Goal: Find specific page/section: Find specific page/section

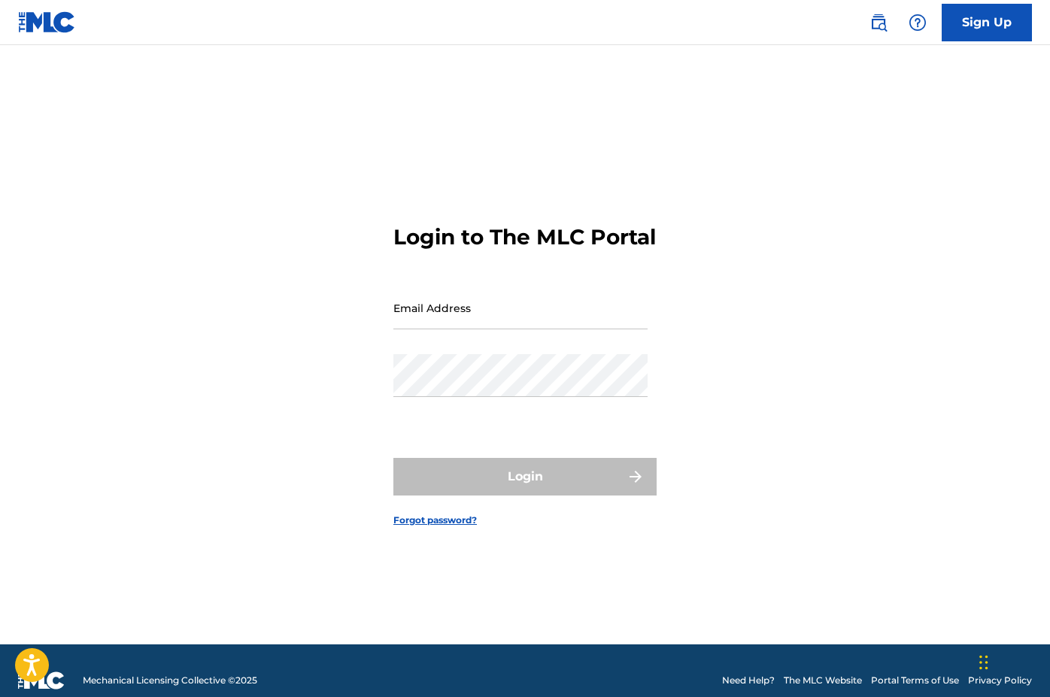
click at [510, 329] on input "Email Address" at bounding box center [520, 308] width 254 height 43
type input "[EMAIL_ADDRESS][DOMAIN_NAME]"
click at [525, 490] on button "Login" at bounding box center [524, 477] width 263 height 38
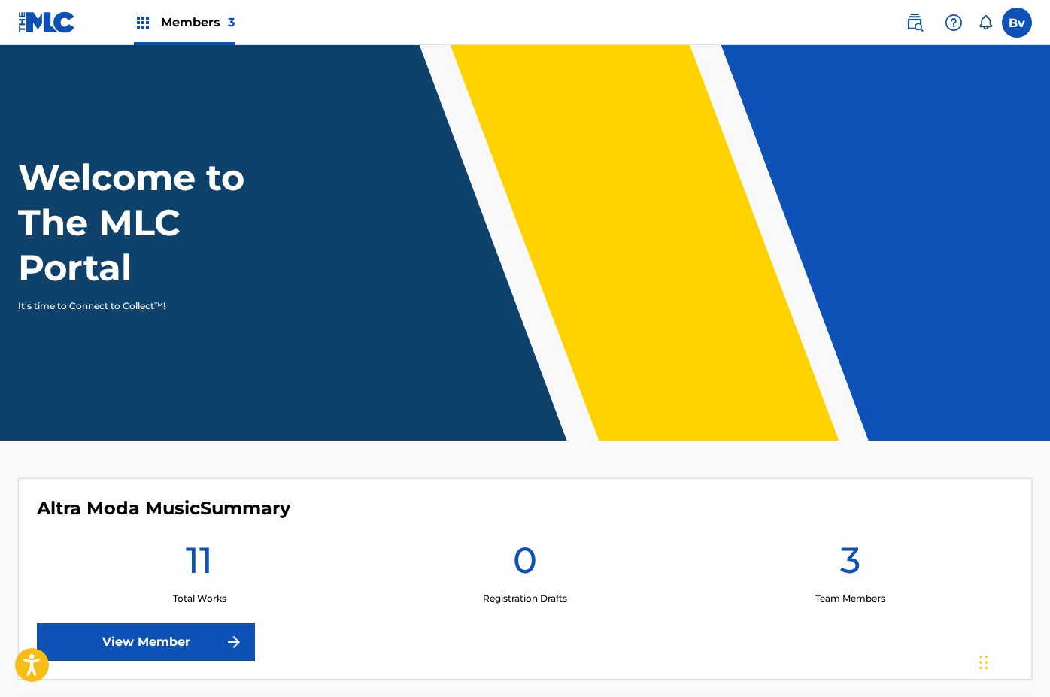
click at [208, 644] on link "View Member" at bounding box center [146, 643] width 218 height 38
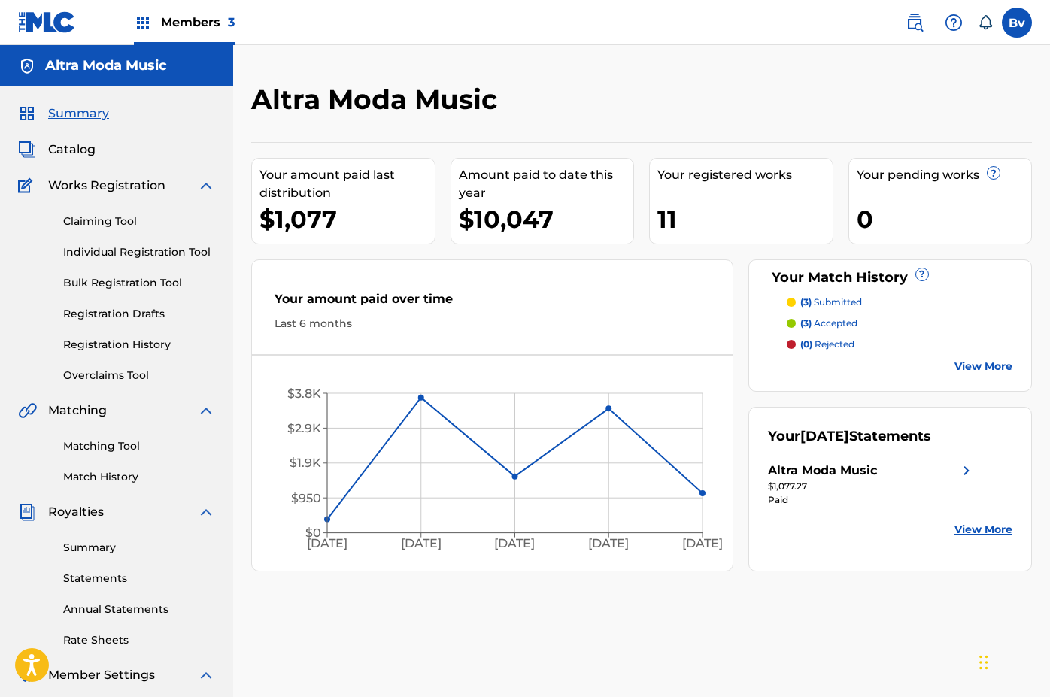
click at [113, 480] on link "Match History" at bounding box center [139, 477] width 152 height 16
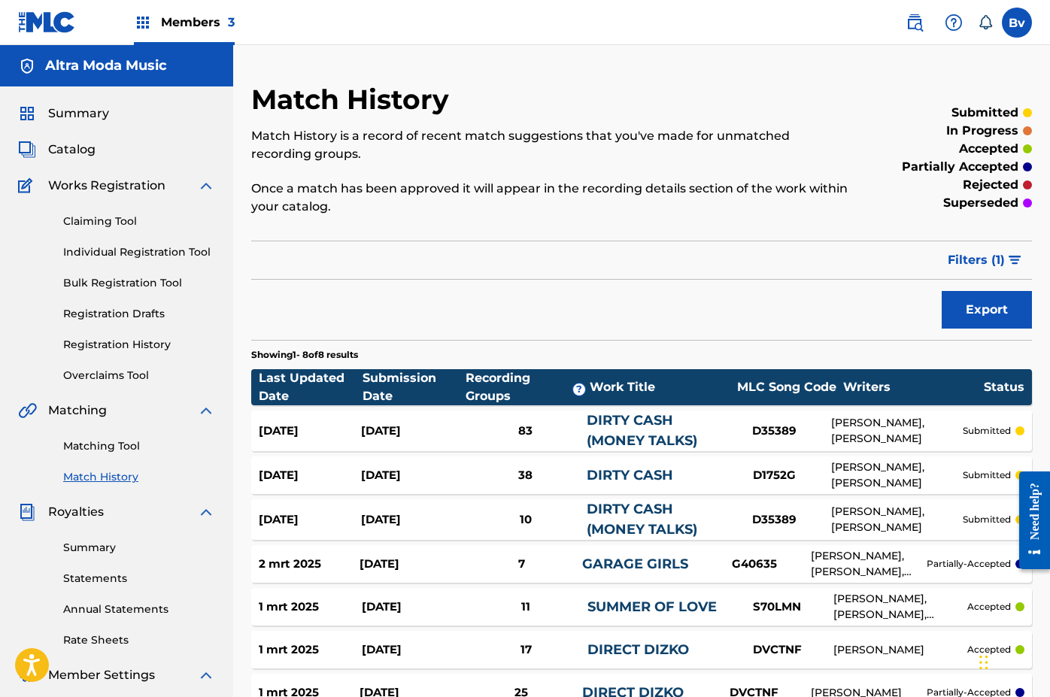
click at [196, 32] on div "Members 3" at bounding box center [184, 22] width 101 height 44
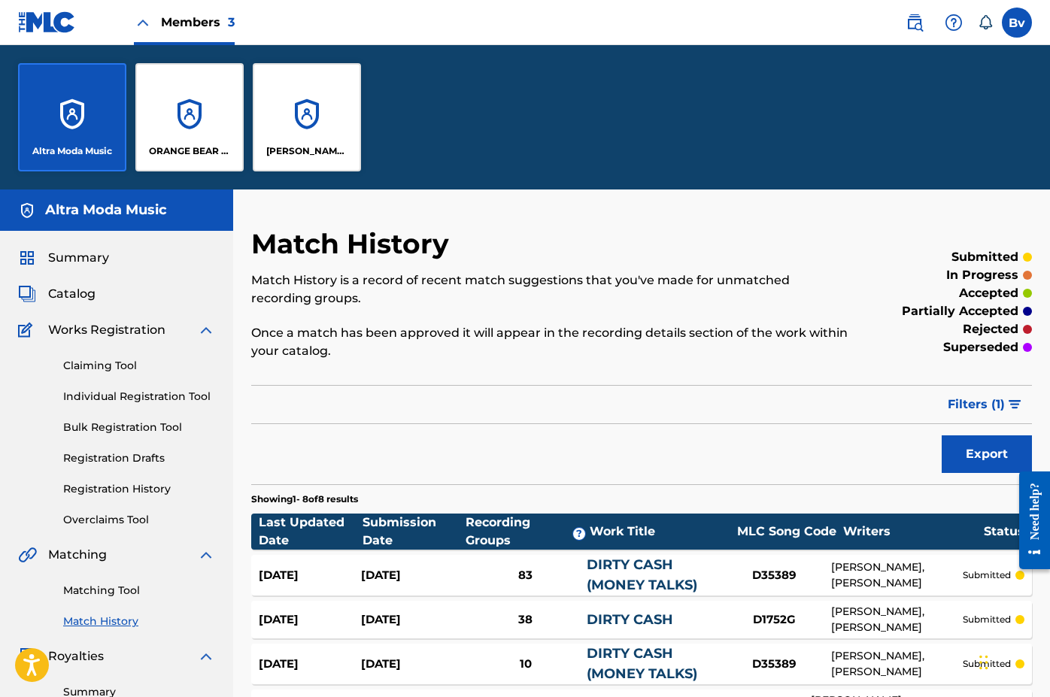
click at [189, 122] on div "ORANGE BEAR MUSIC COMPANY,DIV. OF SUNSHINE ENTERTAINMENT CORP" at bounding box center [189, 117] width 108 height 108
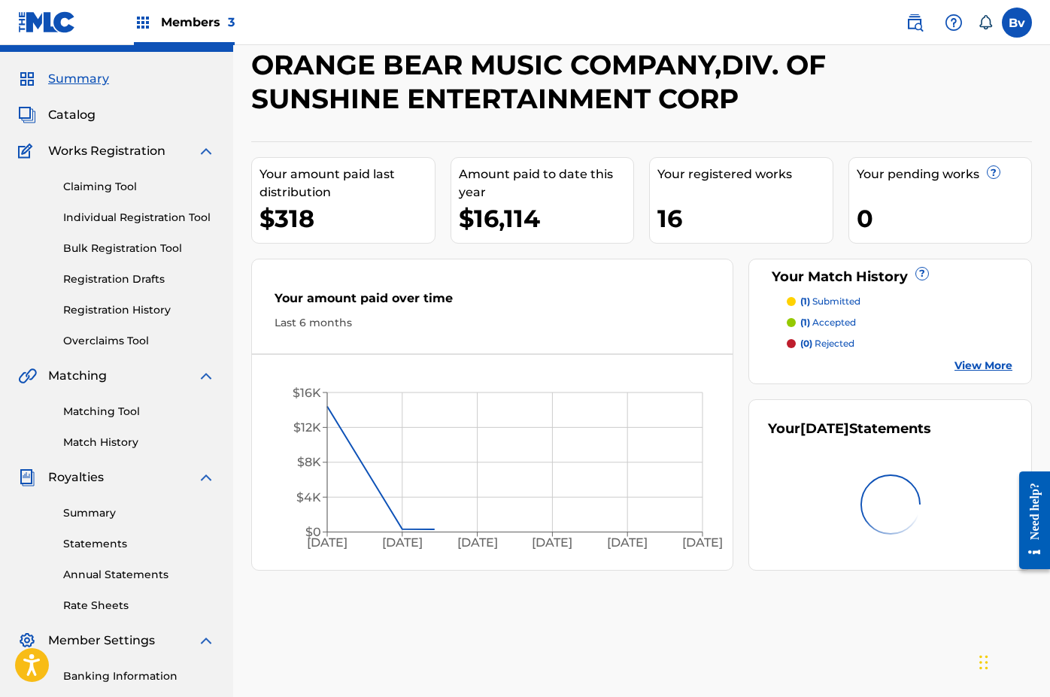
scroll to position [44, 0]
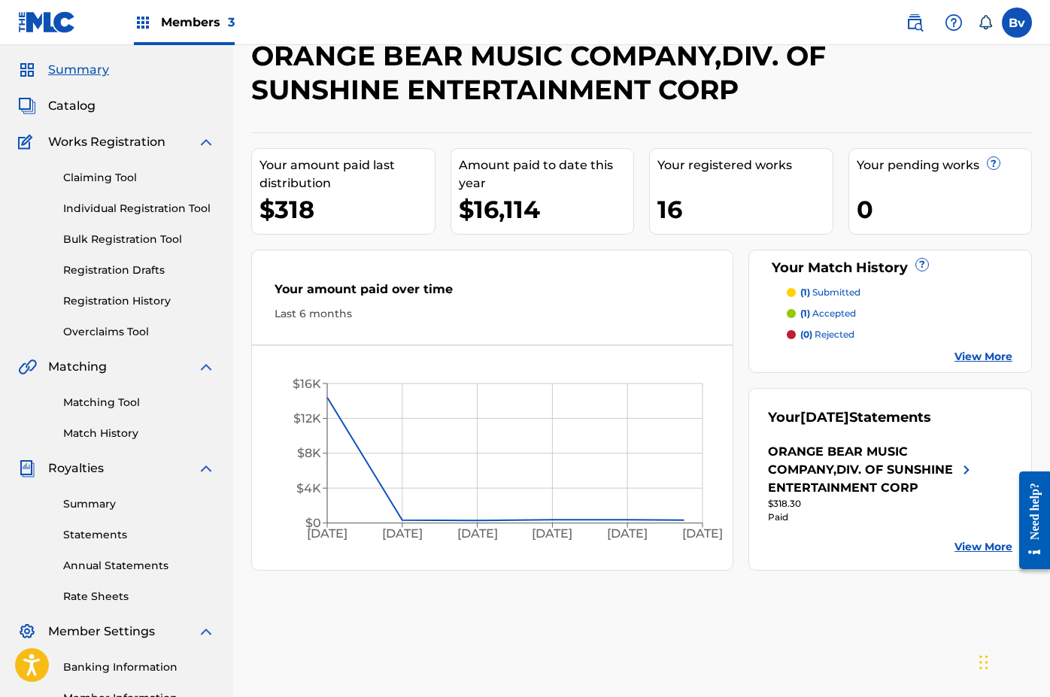
click at [97, 426] on link "Match History" at bounding box center [139, 434] width 152 height 16
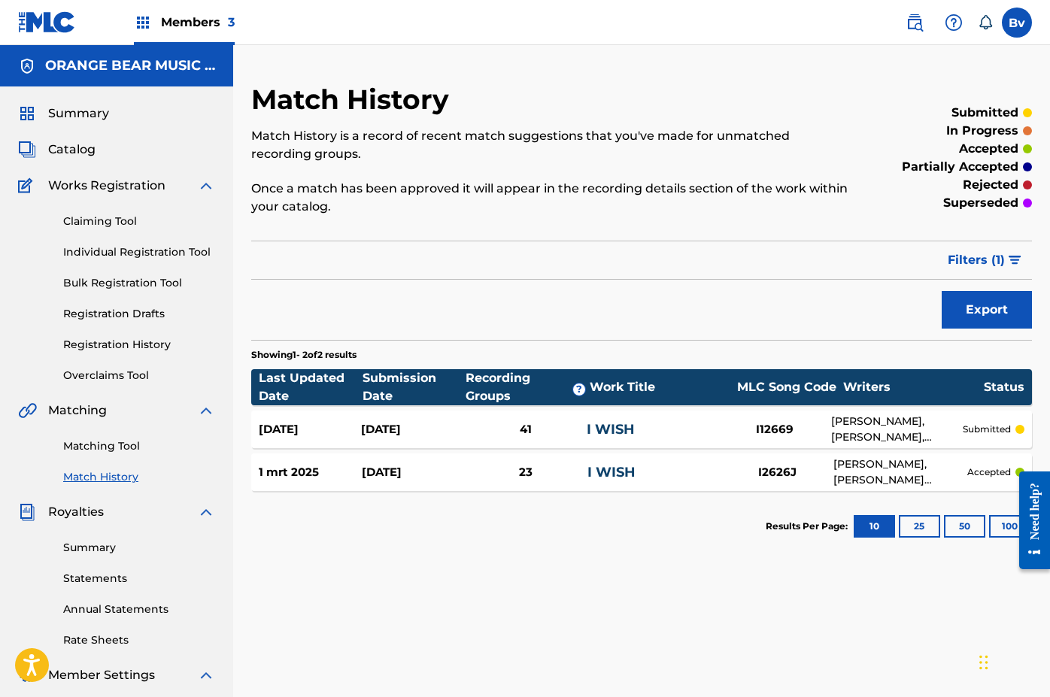
click at [90, 111] on span "Summary" at bounding box center [78, 114] width 61 height 18
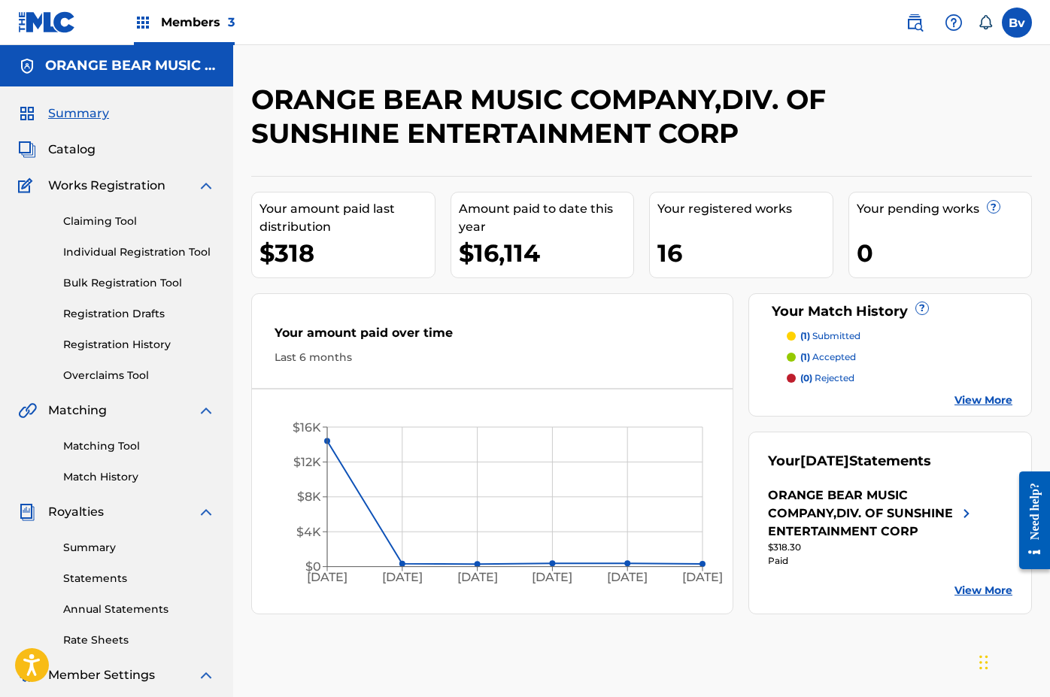
click at [90, 60] on h5 "ORANGE BEAR MUSIC COMPANY,DIV. OF SUNSHINE ENTERTAINMENT CORP" at bounding box center [130, 65] width 170 height 17
click at [103, 75] on div "ORANGE BEAR MUSIC COMPANY,DIV. OF SUNSHINE ENTERTAINMENT CORP" at bounding box center [116, 65] width 233 height 41
click at [168, 26] on span "Members 3" at bounding box center [198, 22] width 74 height 17
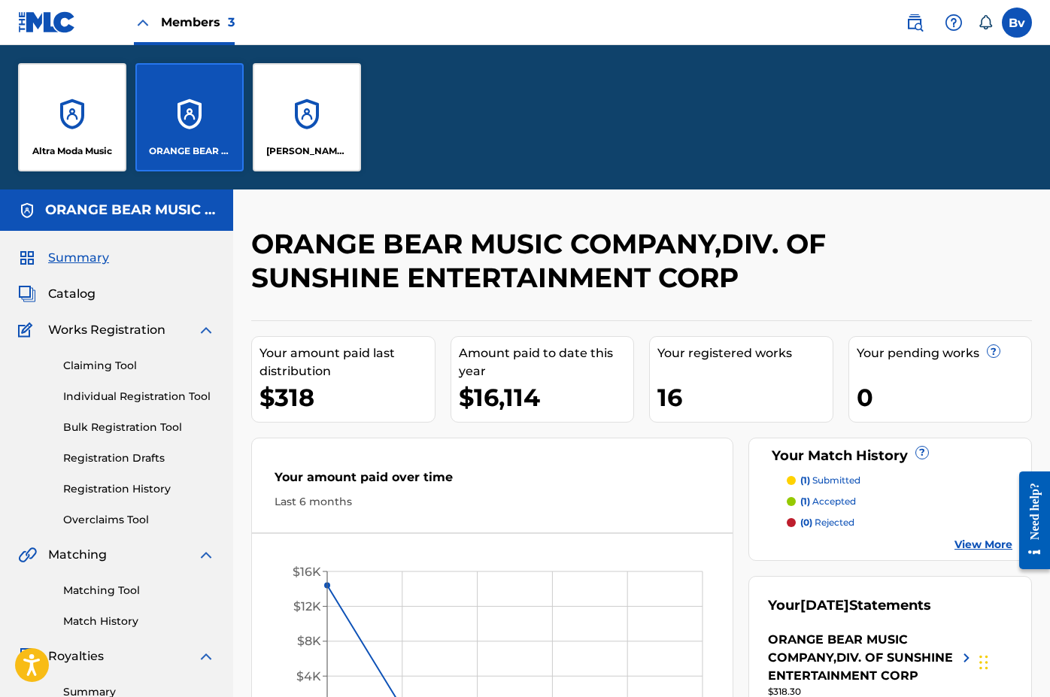
click at [43, 138] on div "Altra Moda Music" at bounding box center [72, 117] width 108 height 108
